Goal: Task Accomplishment & Management: Manage account settings

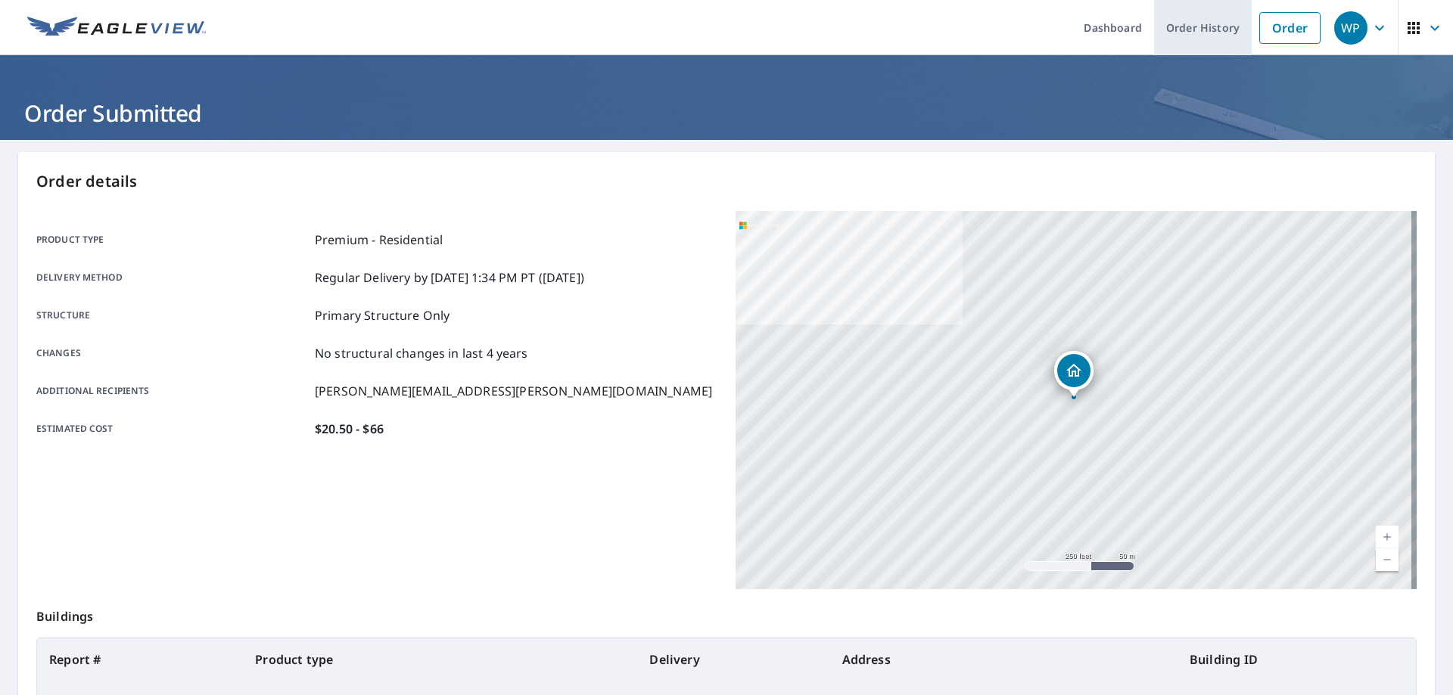
click at [1159, 31] on link "Order History" at bounding box center [1203, 27] width 98 height 55
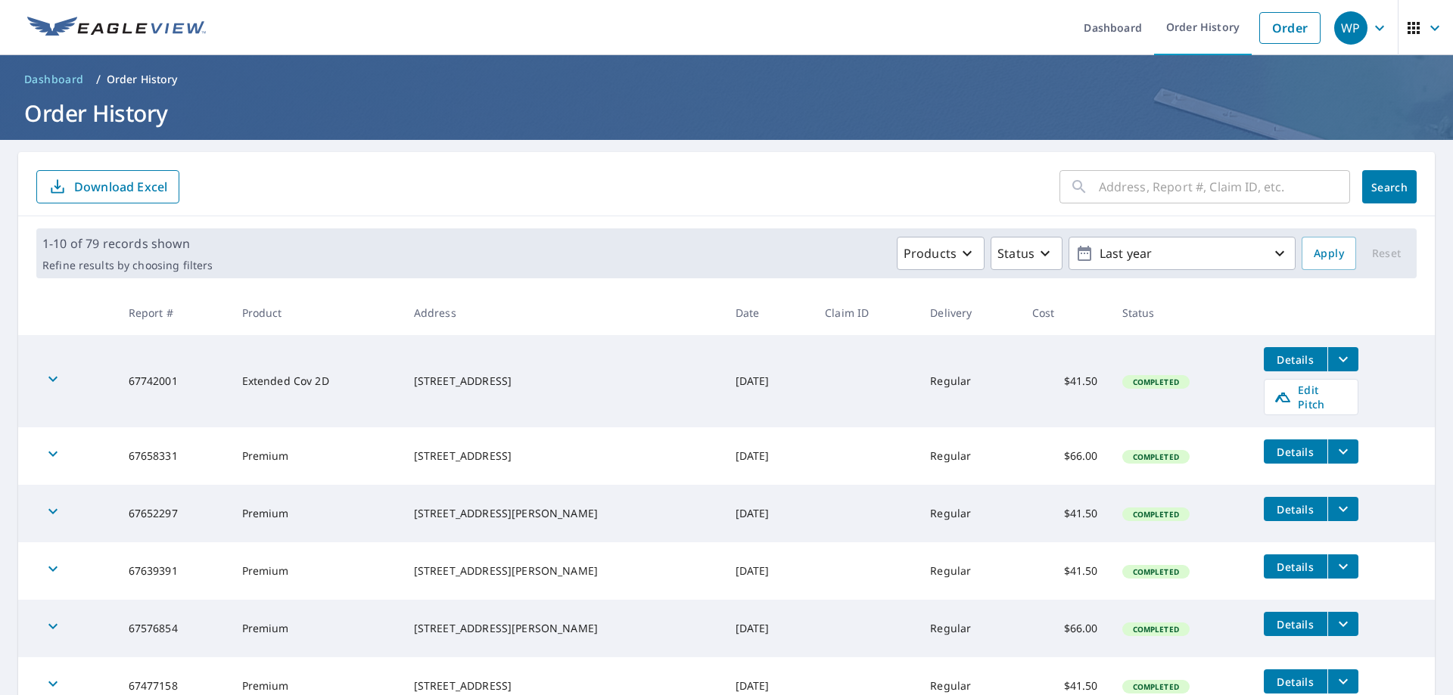
click at [54, 377] on icon "button" at bounding box center [52, 379] width 9 height 5
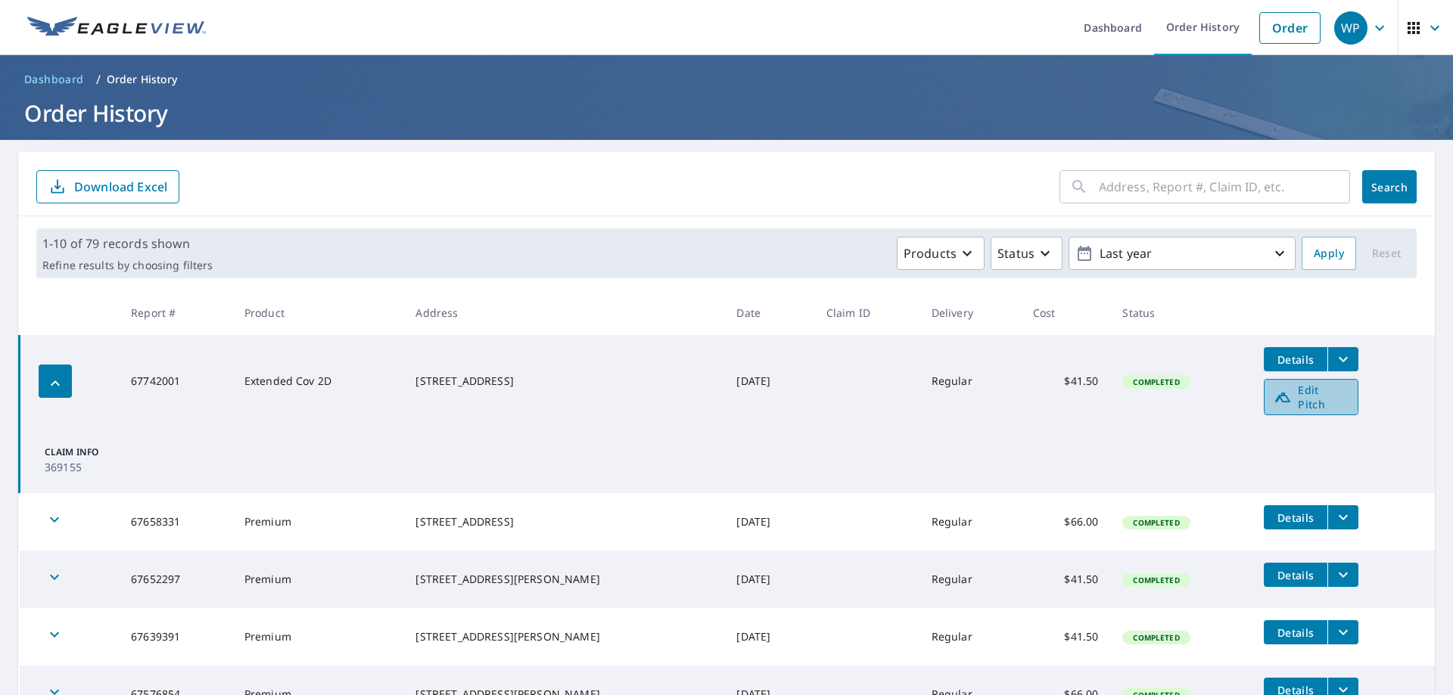
click at [1278, 393] on span "Edit Pitch" at bounding box center [1311, 397] width 75 height 29
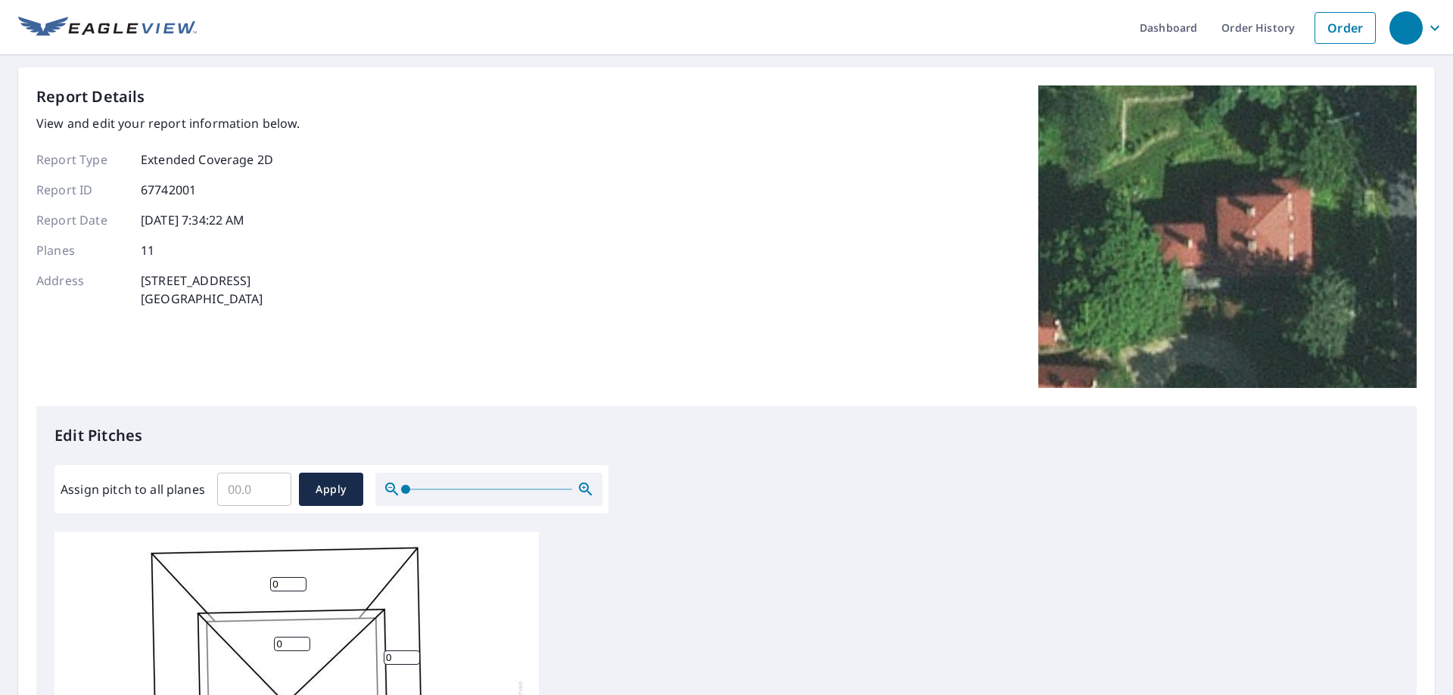
click at [252, 487] on input "Assign pitch to all planes" at bounding box center [254, 489] width 74 height 42
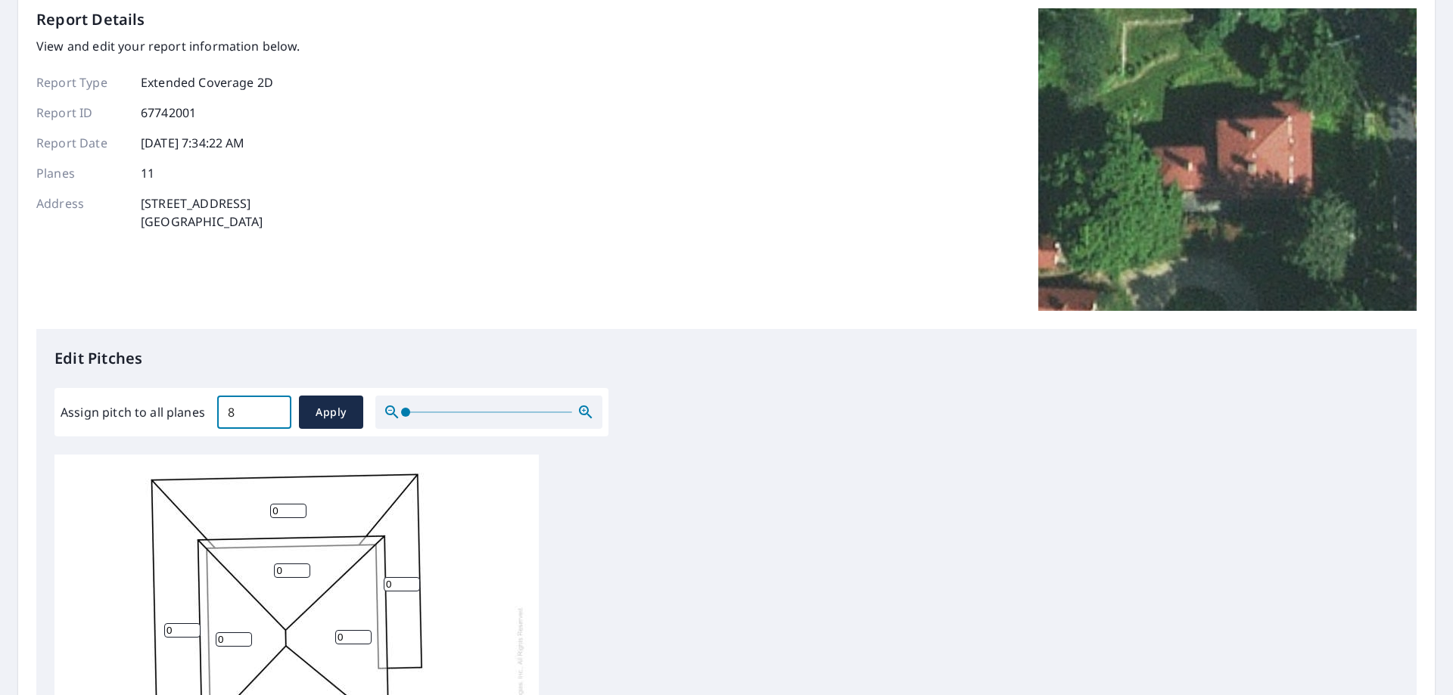
scroll to position [76, 0]
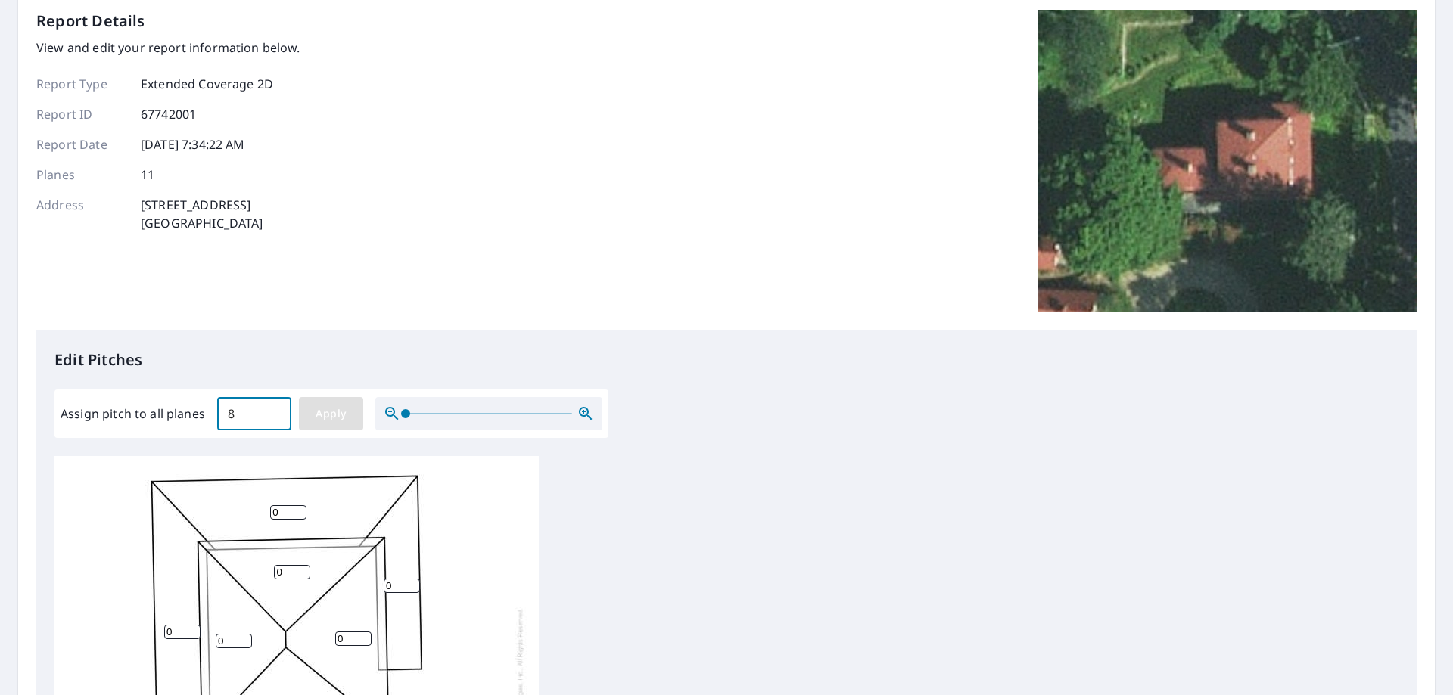
type input "8"
click at [325, 410] on span "Apply" at bounding box center [331, 414] width 40 height 19
type input "8"
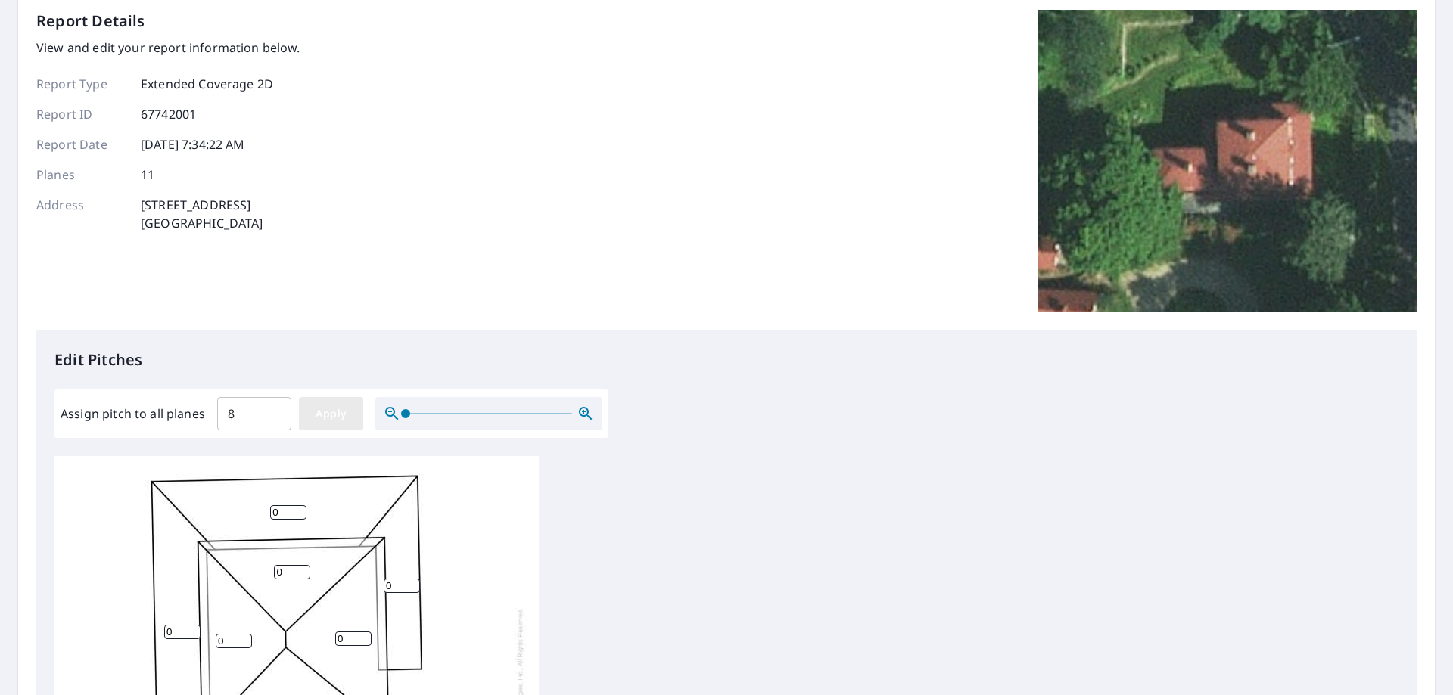
type input "8"
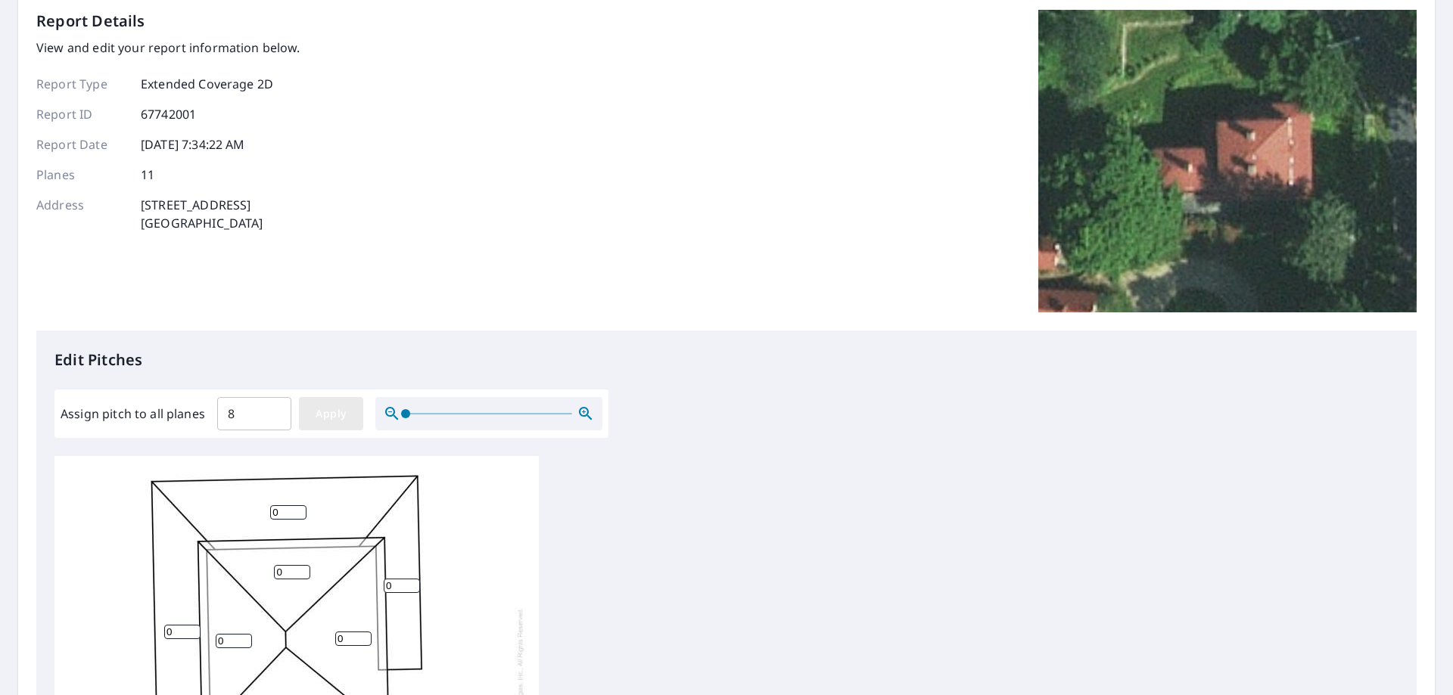
type input "8"
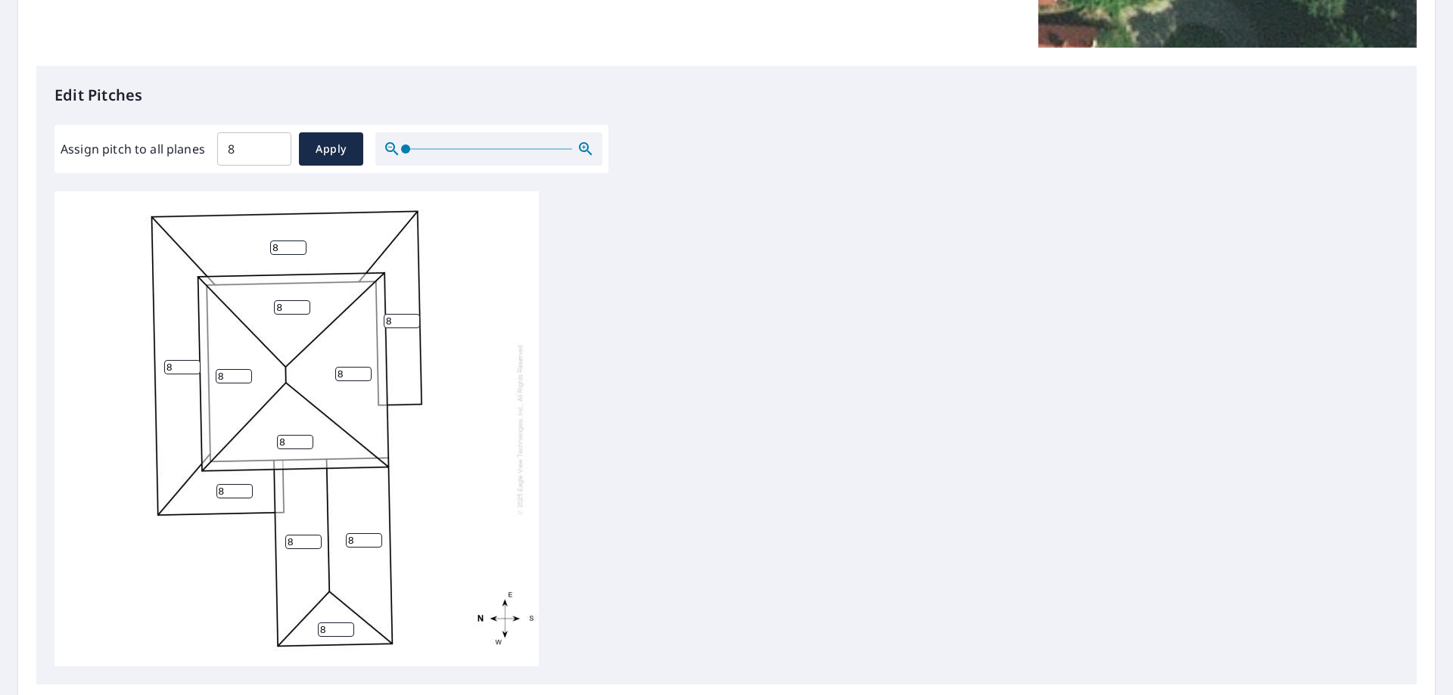
scroll to position [124, 0]
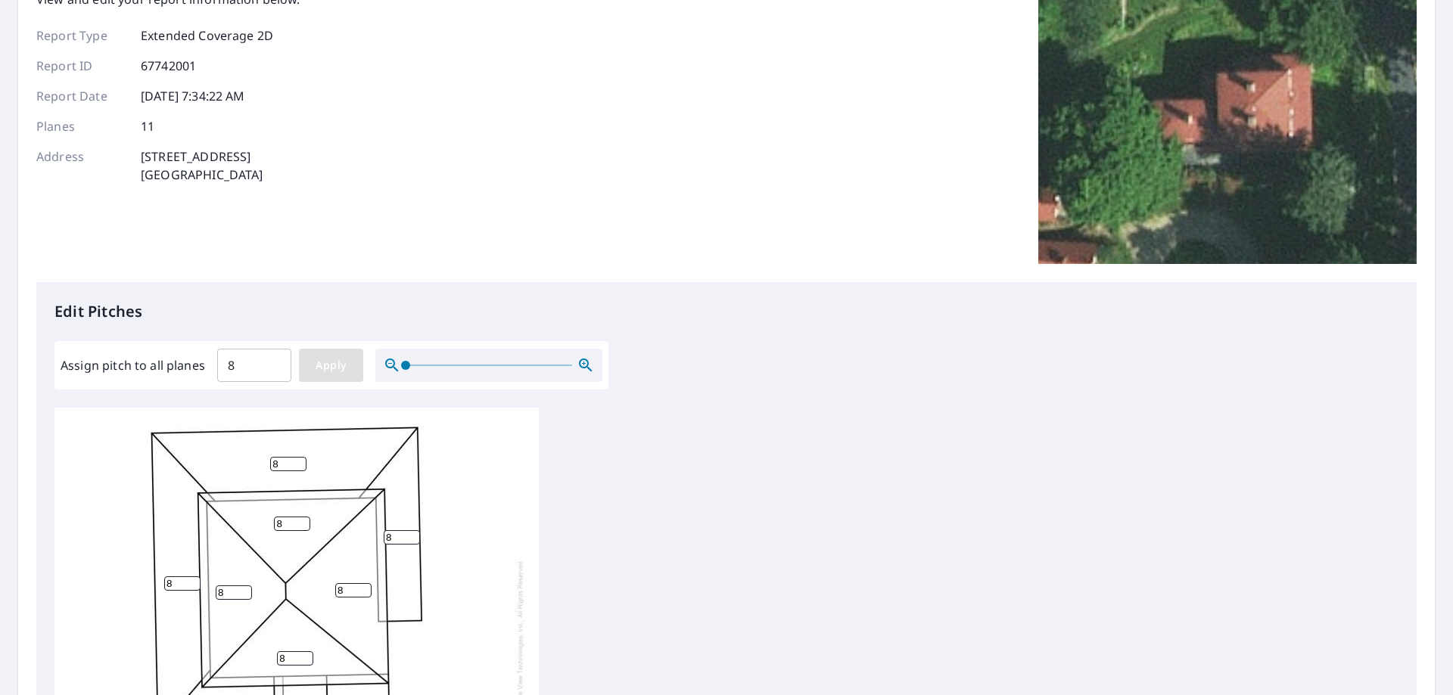
click at [329, 369] on span "Apply" at bounding box center [331, 365] width 40 height 19
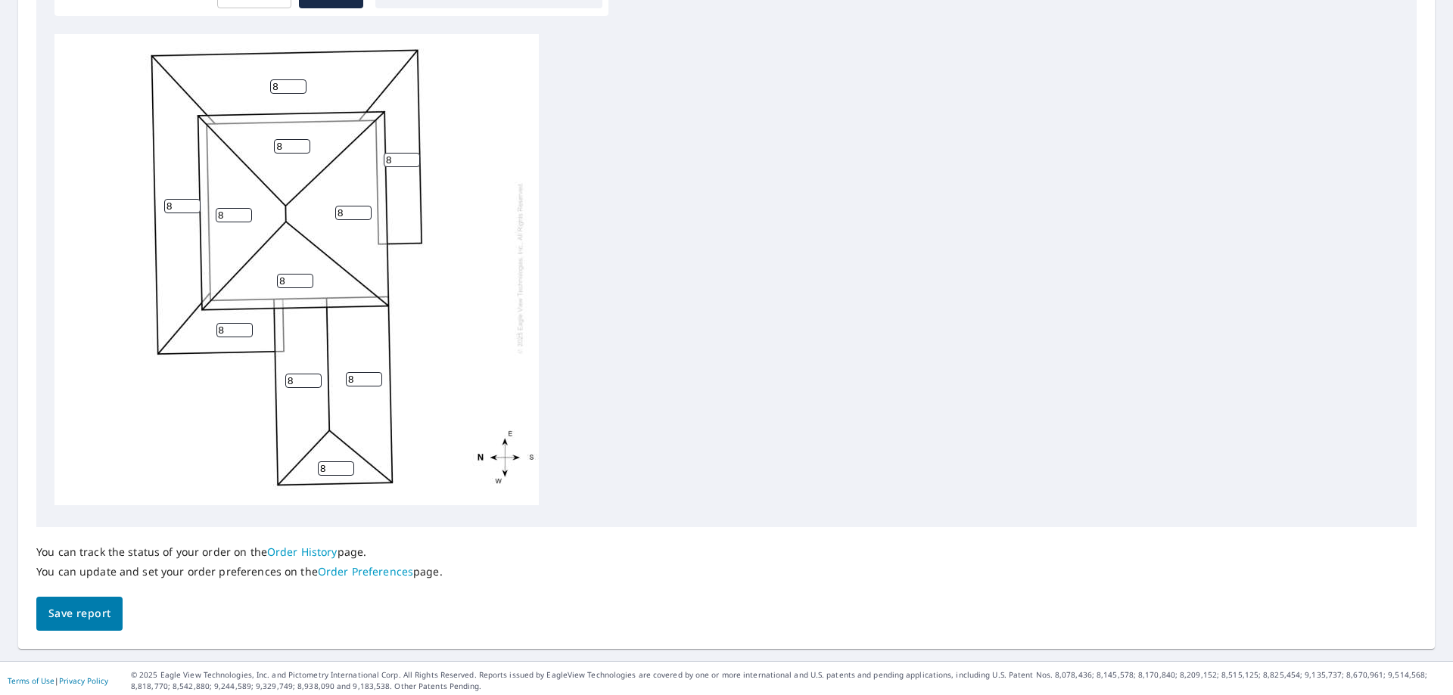
scroll to position [502, 0]
click at [88, 604] on span "Save report" at bounding box center [79, 609] width 62 height 19
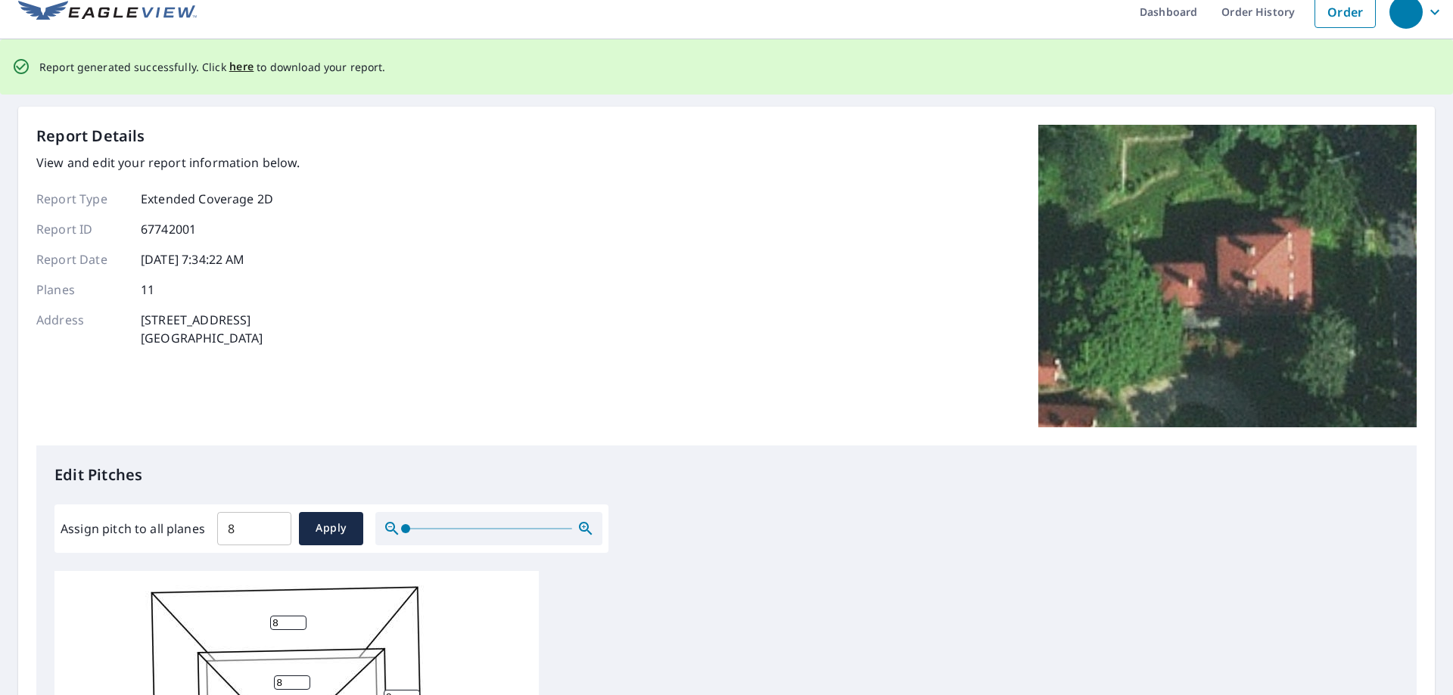
scroll to position [0, 0]
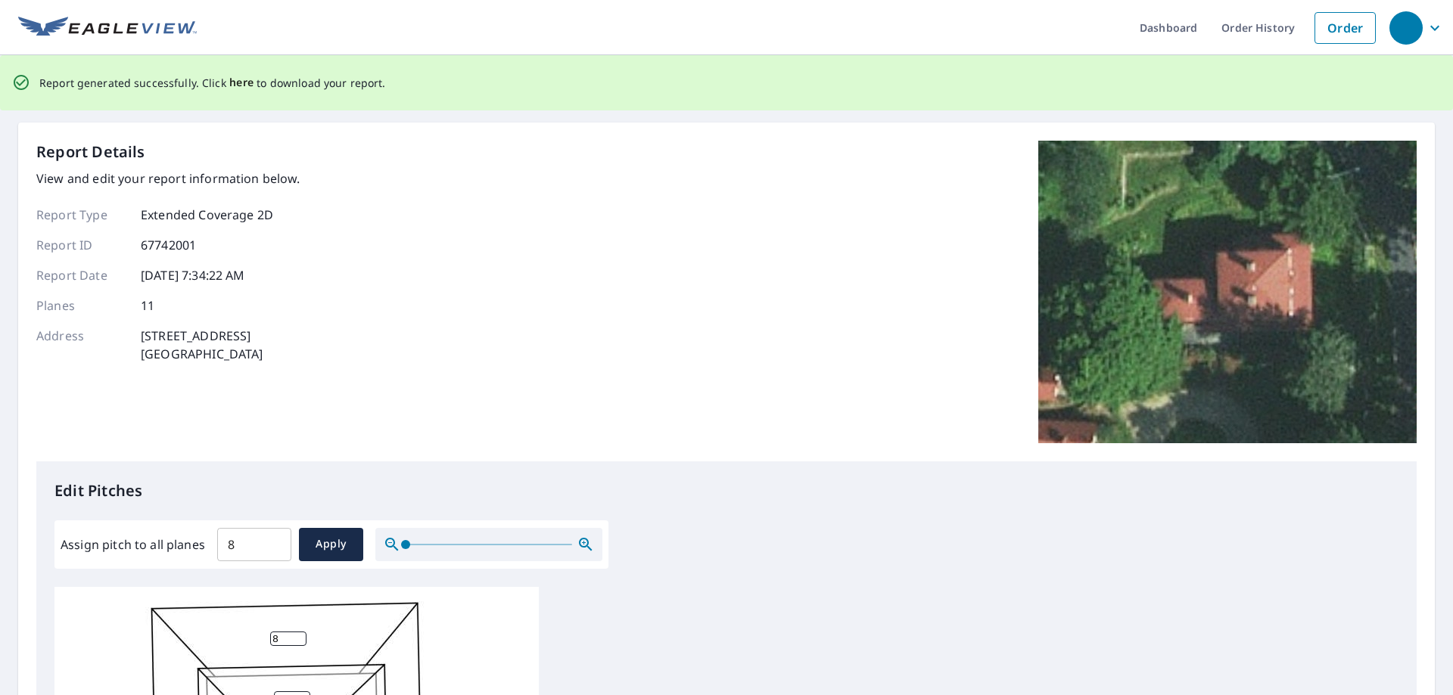
click at [242, 79] on span "here" at bounding box center [241, 82] width 25 height 19
